Goal: Task Accomplishment & Management: Manage account settings

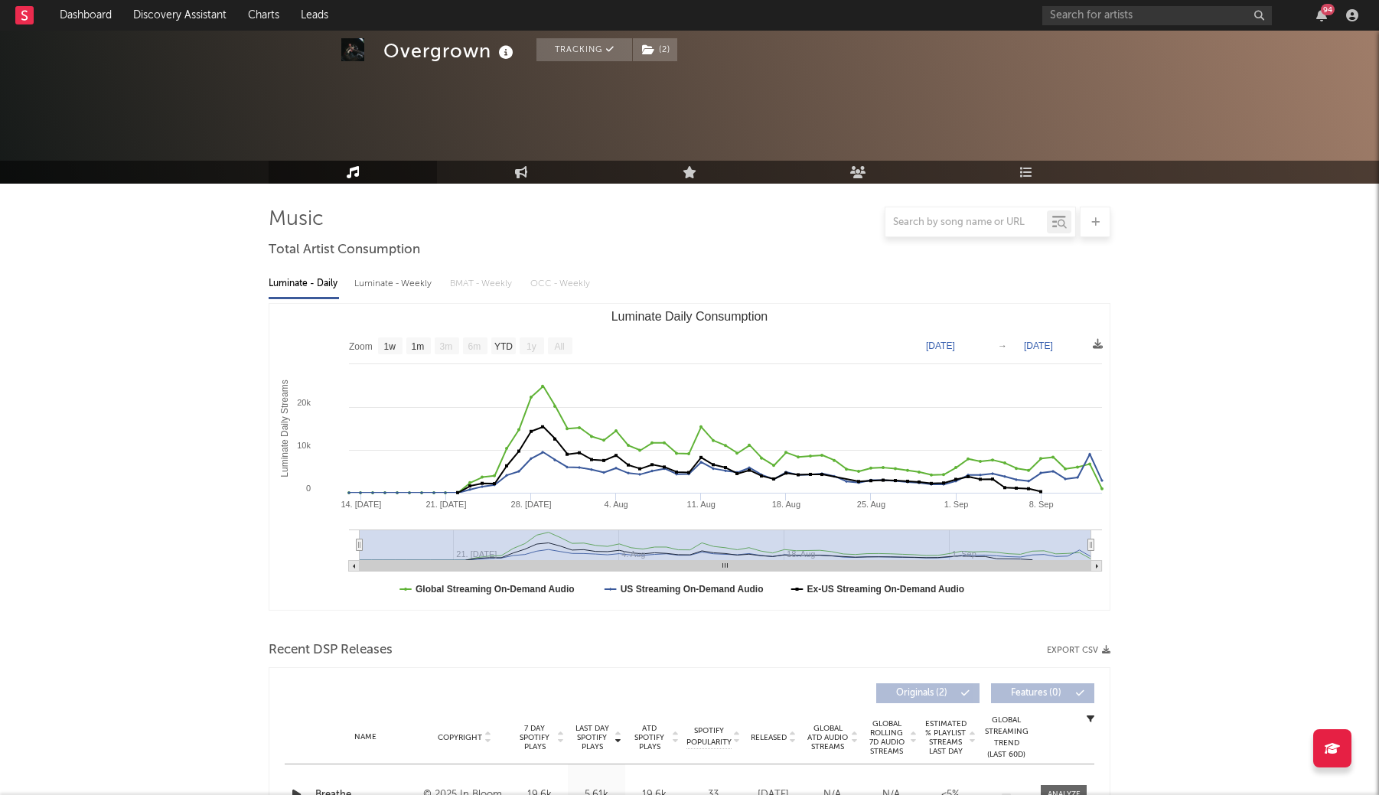
select select "1w"
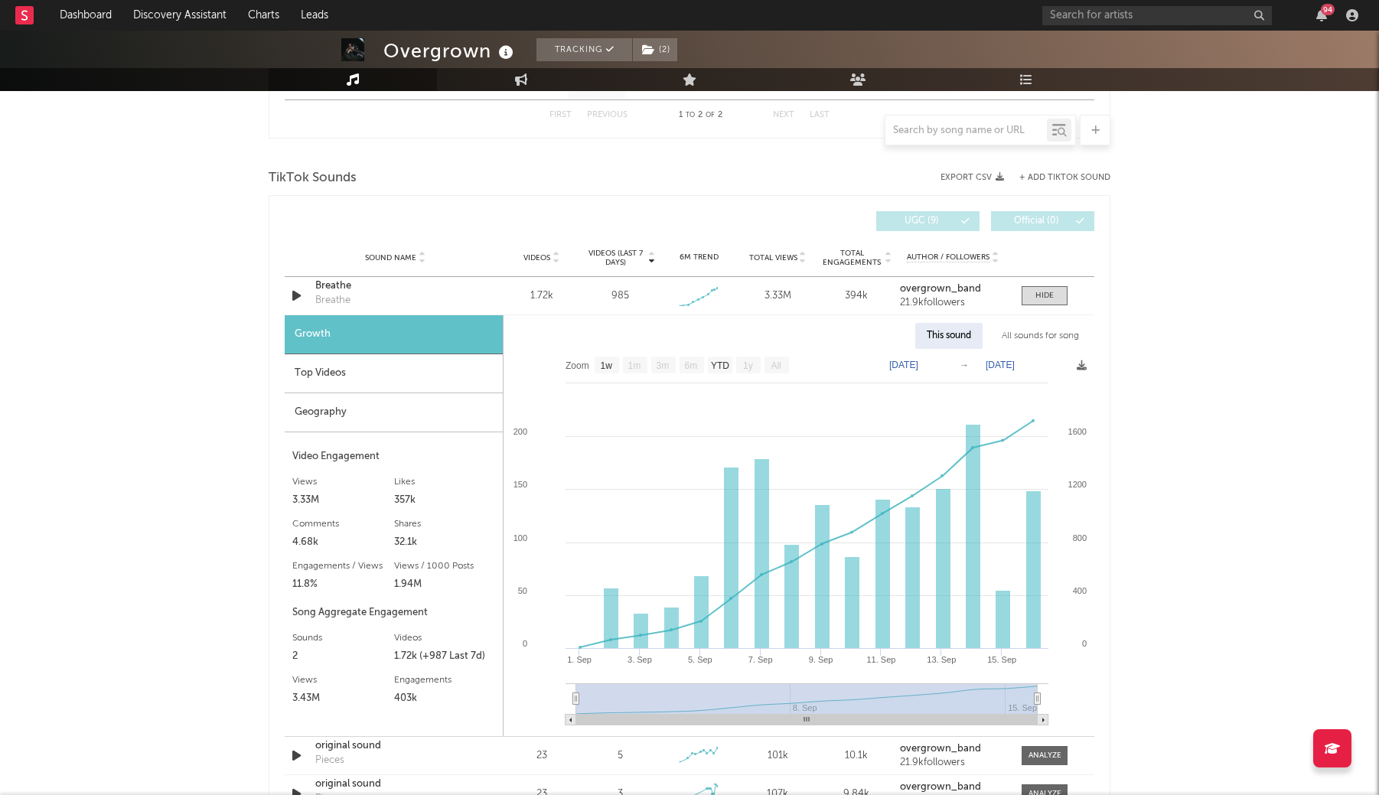
scroll to position [792, 0]
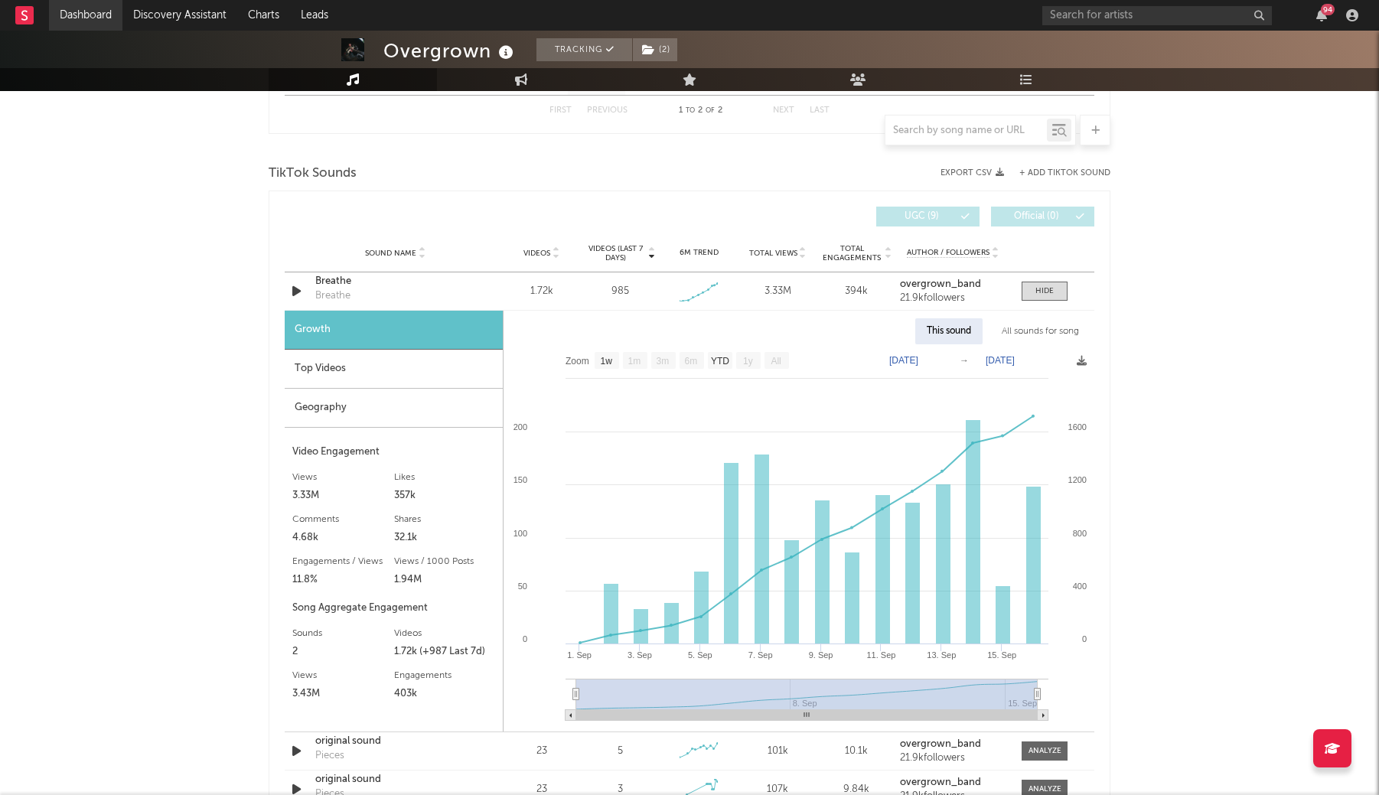
click at [79, 20] on link "Dashboard" at bounding box center [85, 15] width 73 height 31
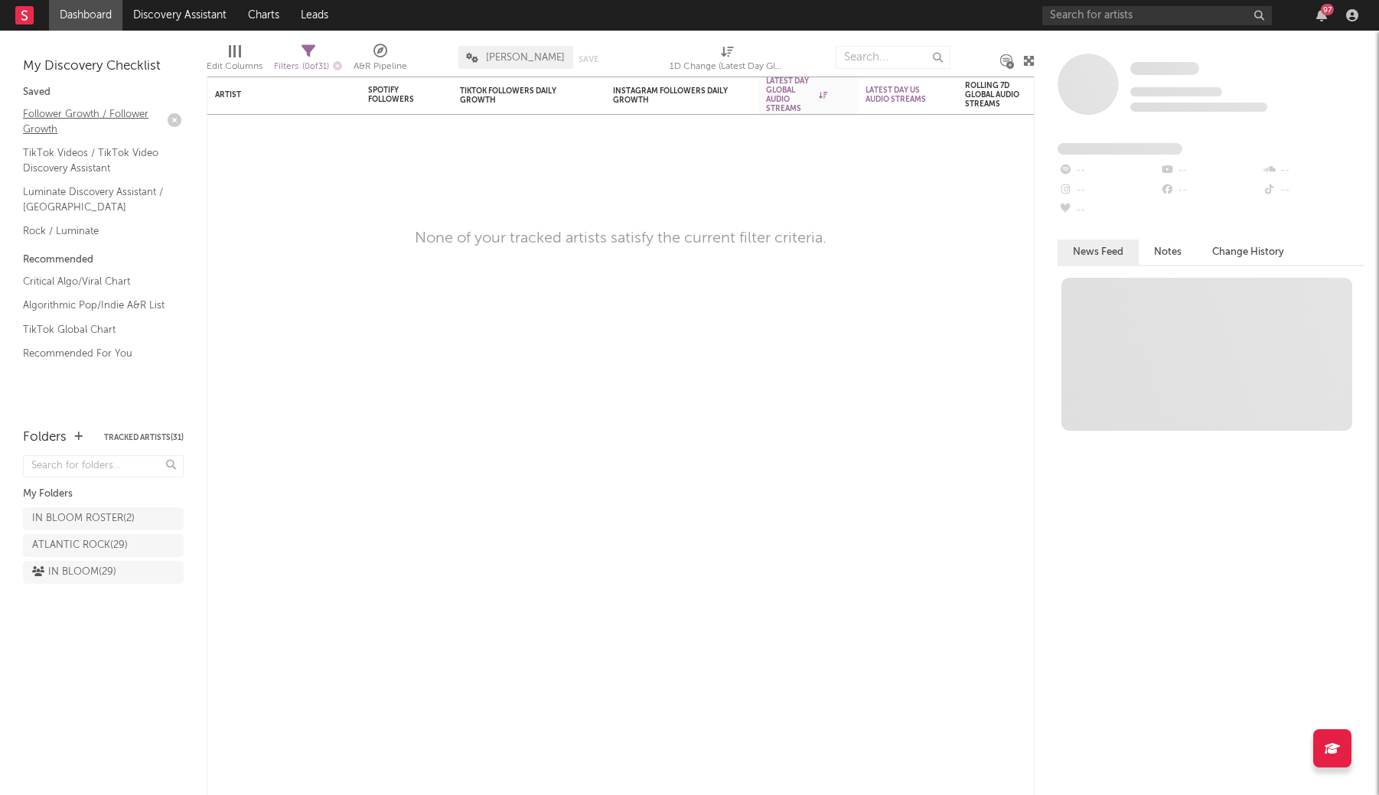
click at [129, 129] on link "Follower Growth / Follower Growth" at bounding box center [95, 121] width 145 height 31
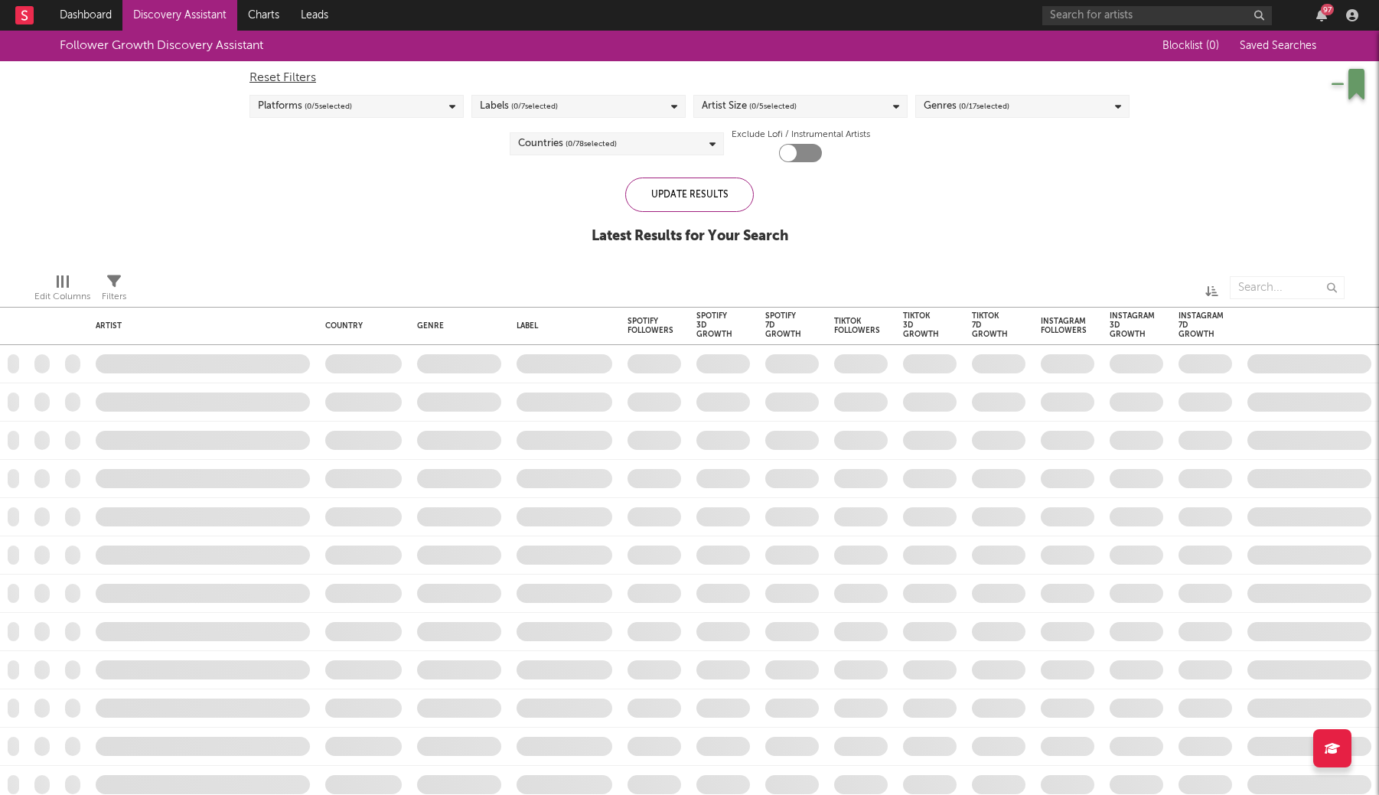
checkbox input "true"
